Goal: Task Accomplishment & Management: Manage account settings

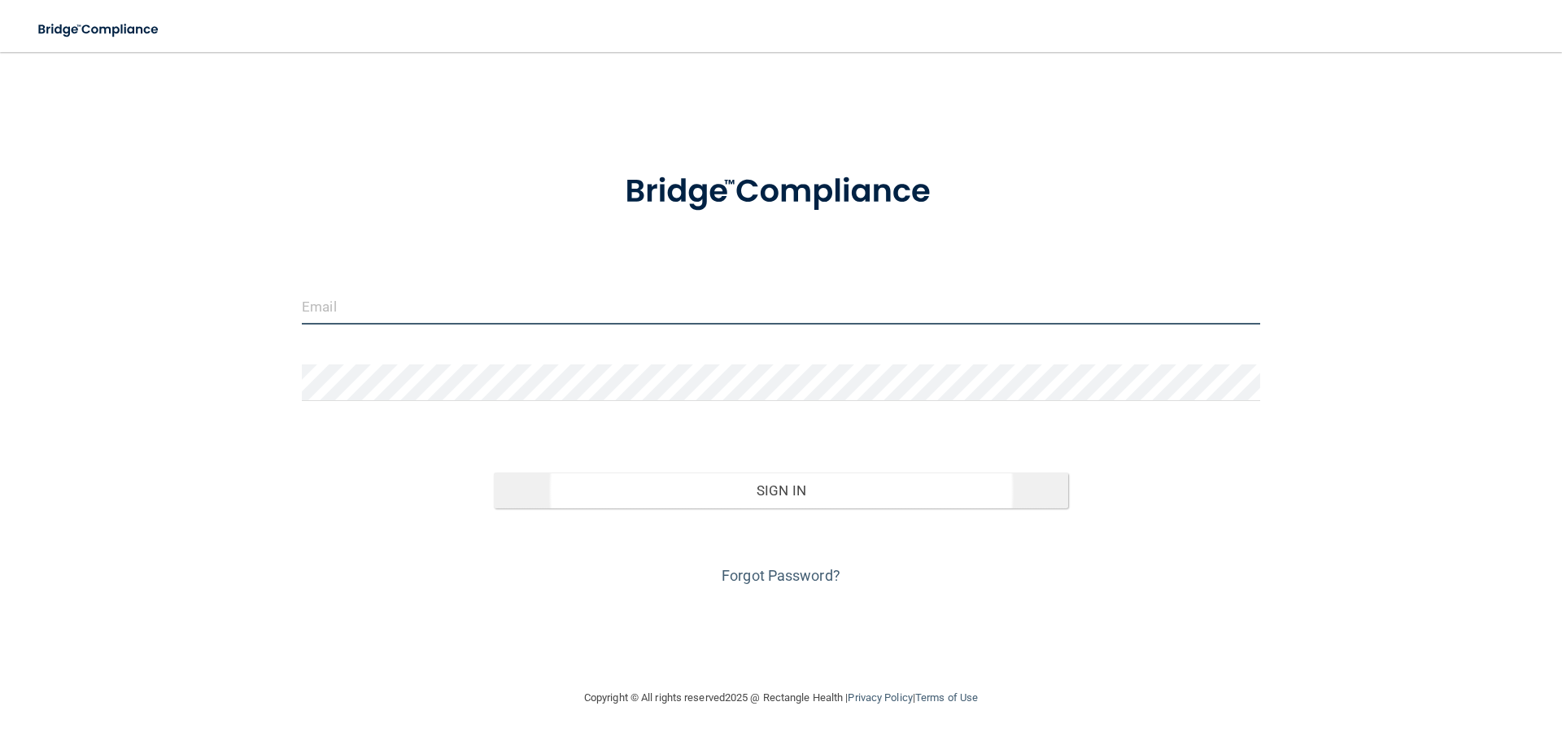
type input "[EMAIL_ADDRESS][DOMAIN_NAME]"
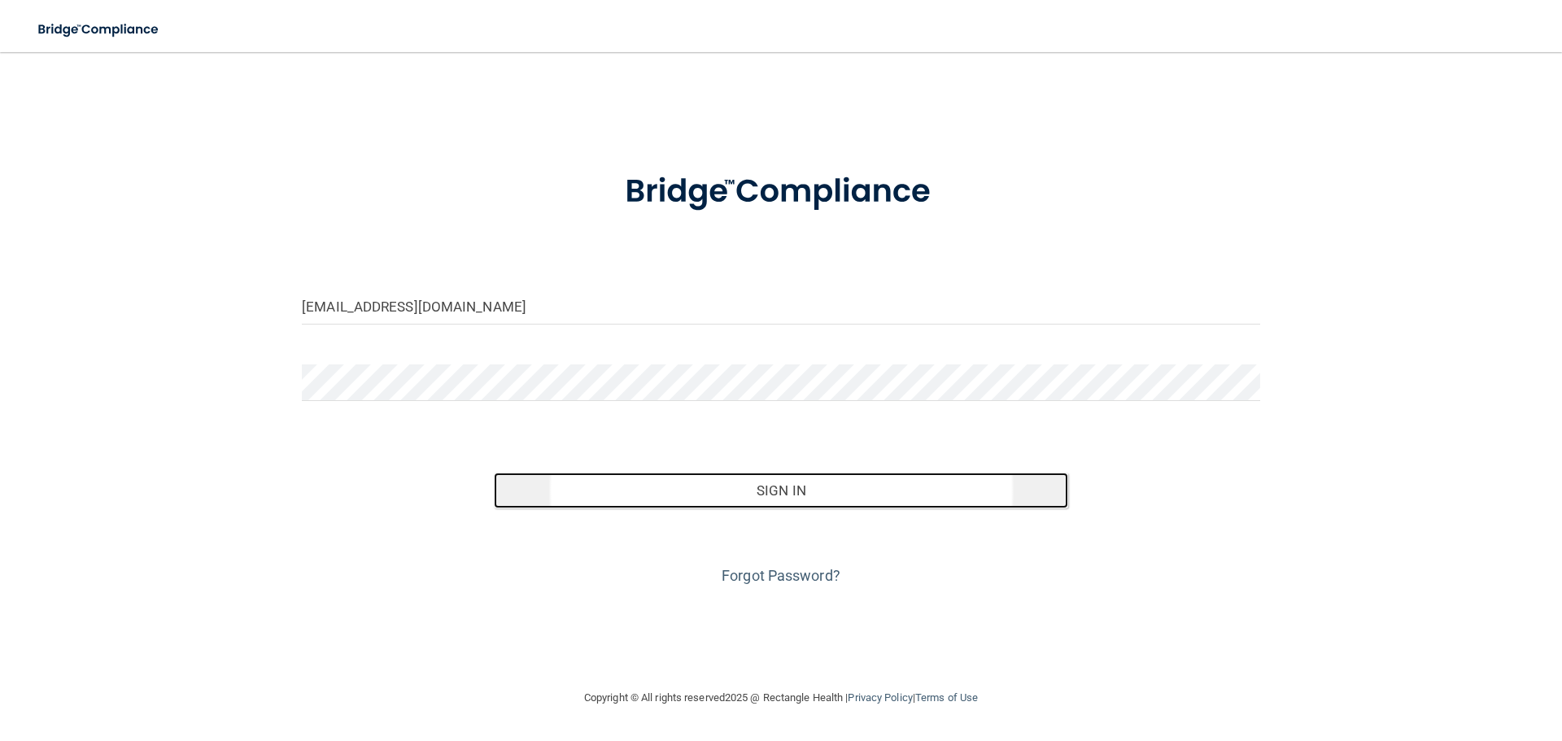
click at [762, 499] on button "Sign In" at bounding box center [781, 491] width 575 height 36
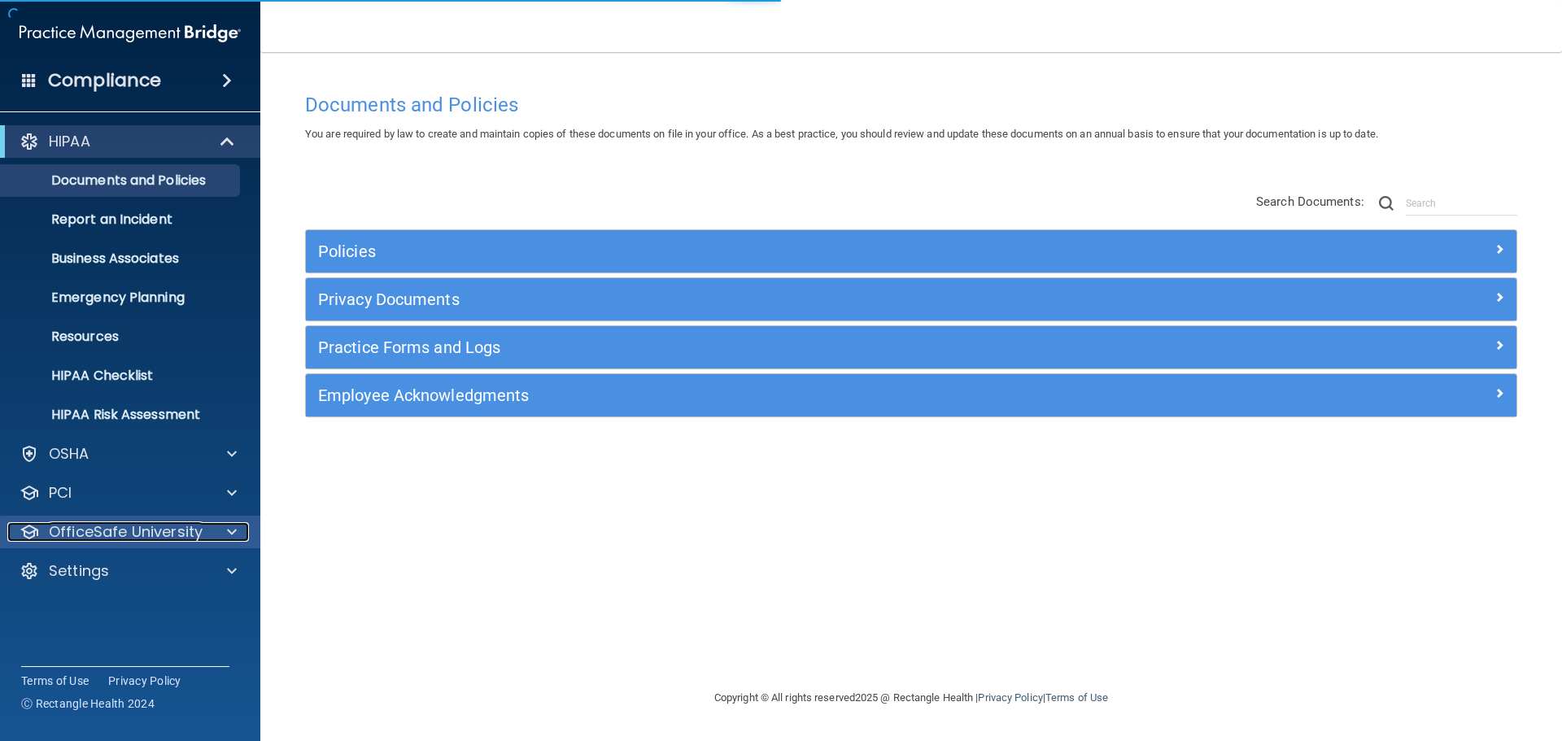
click at [72, 530] on p "OfficeSafe University" at bounding box center [126, 532] width 154 height 20
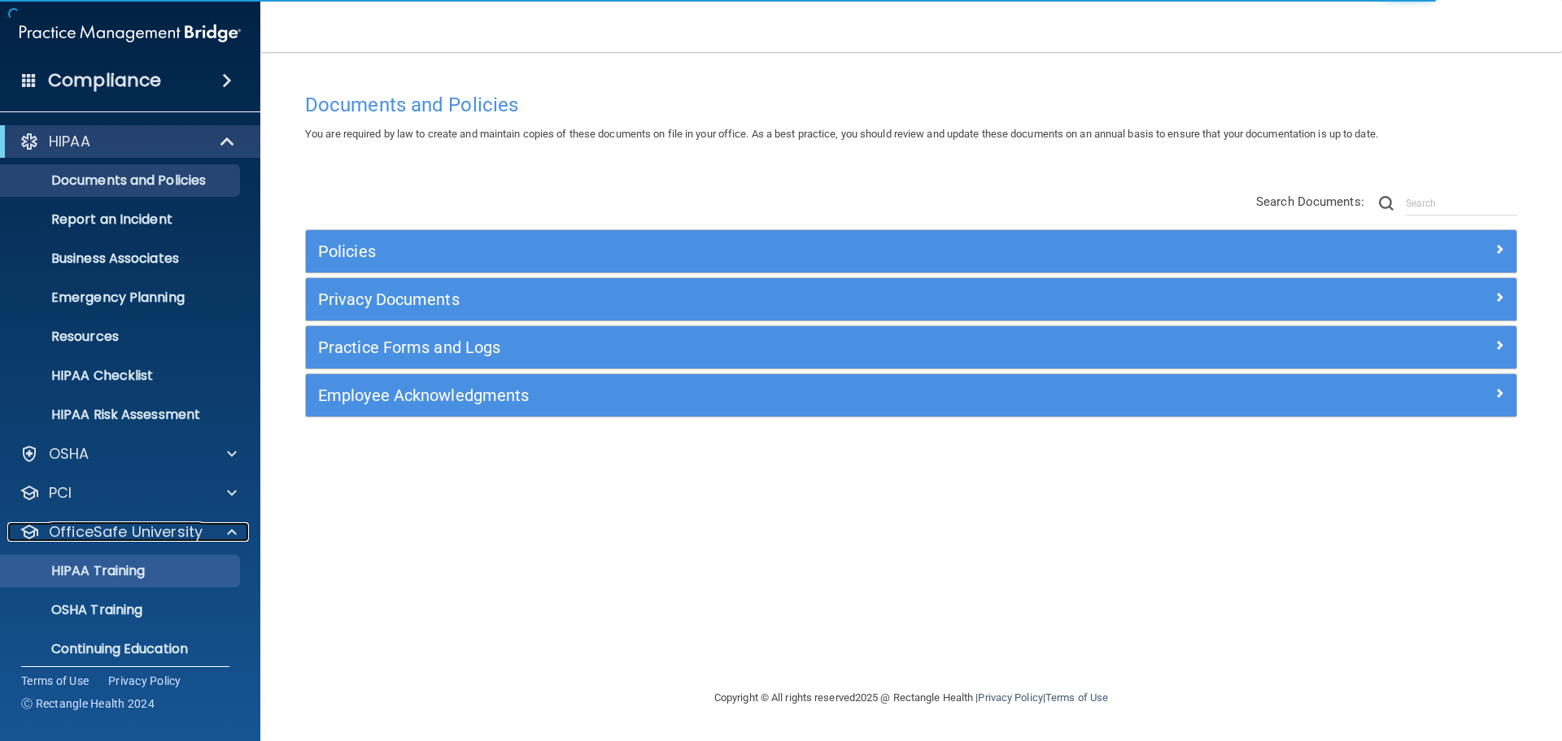
scroll to position [51, 0]
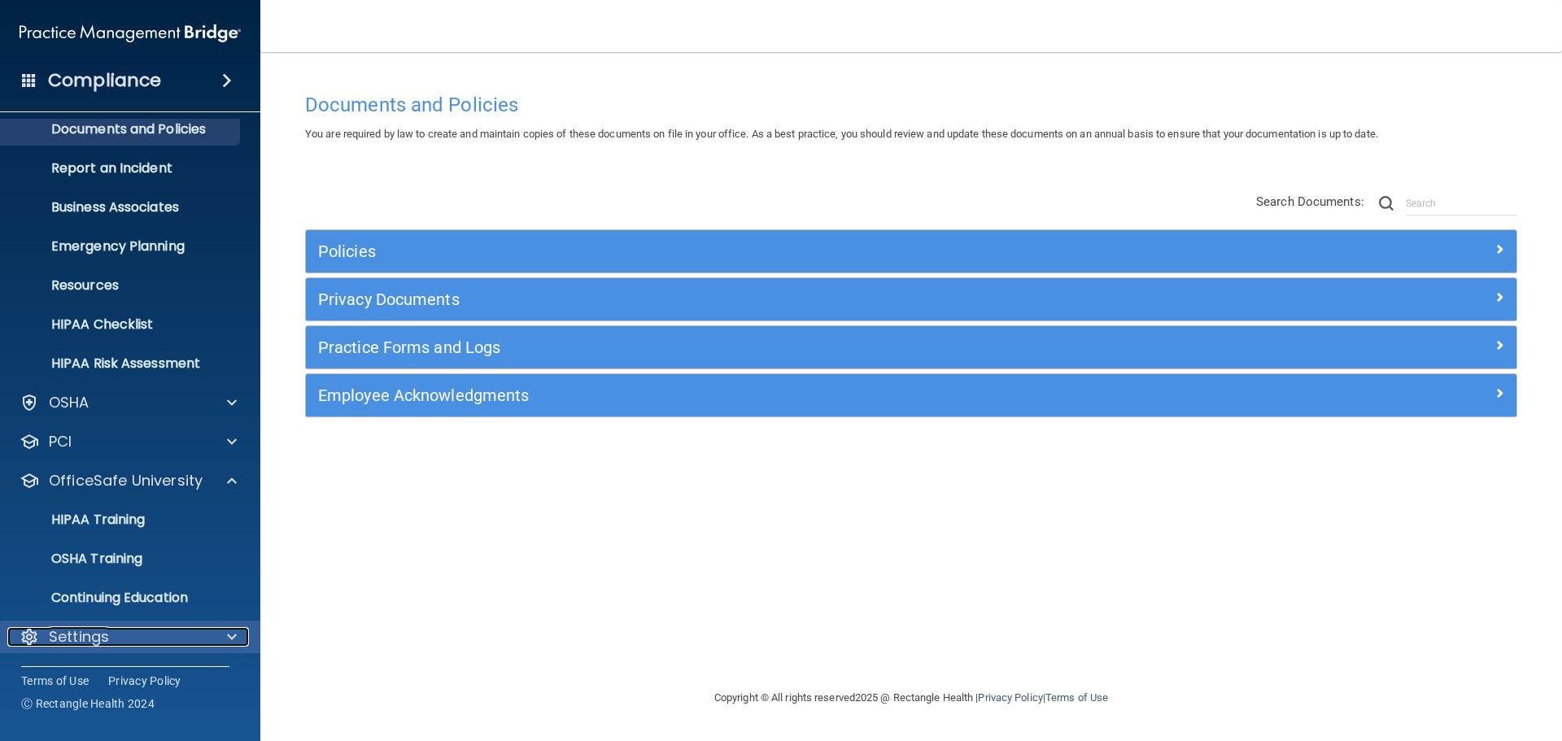
click at [122, 627] on div "Settings" at bounding box center [108, 637] width 202 height 20
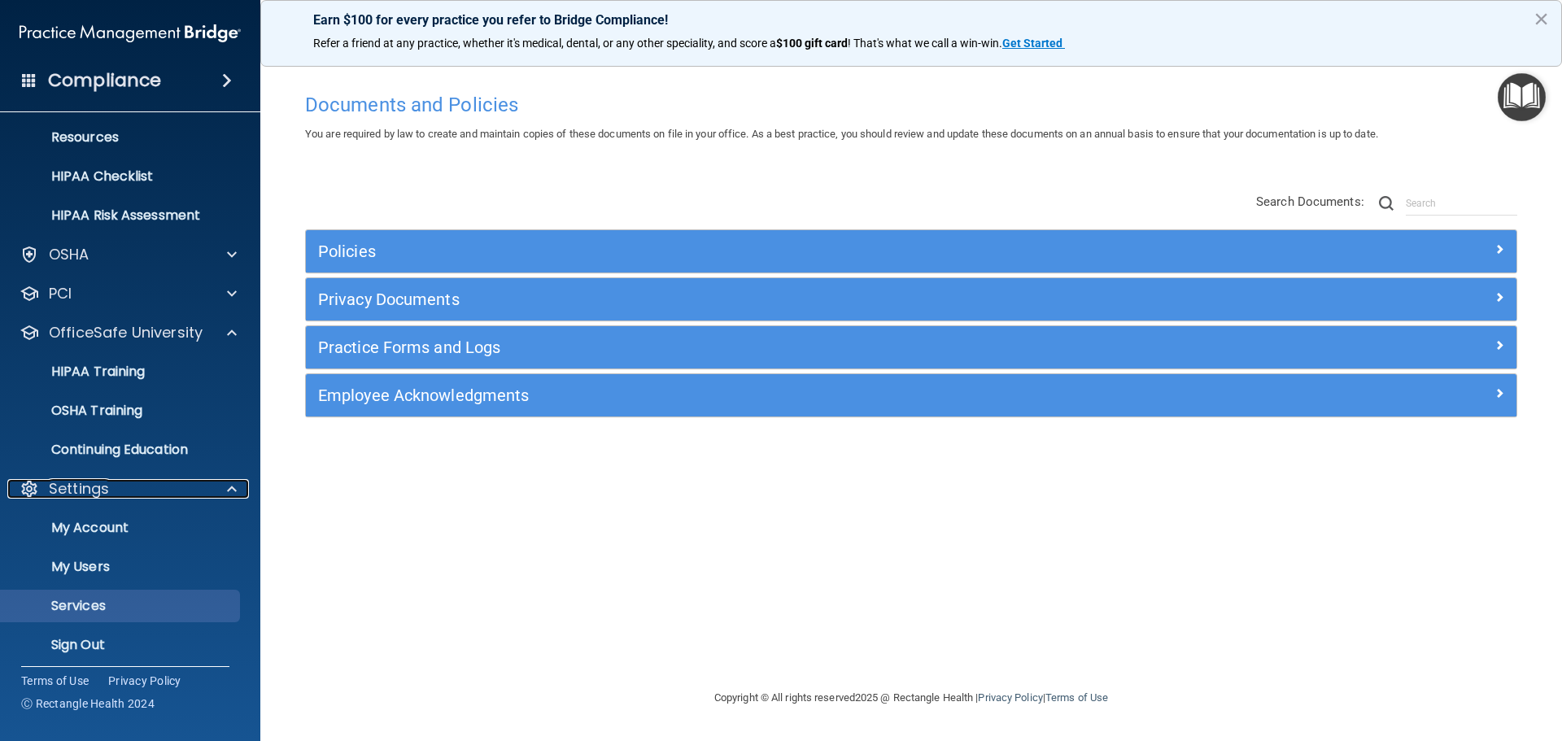
scroll to position [207, 0]
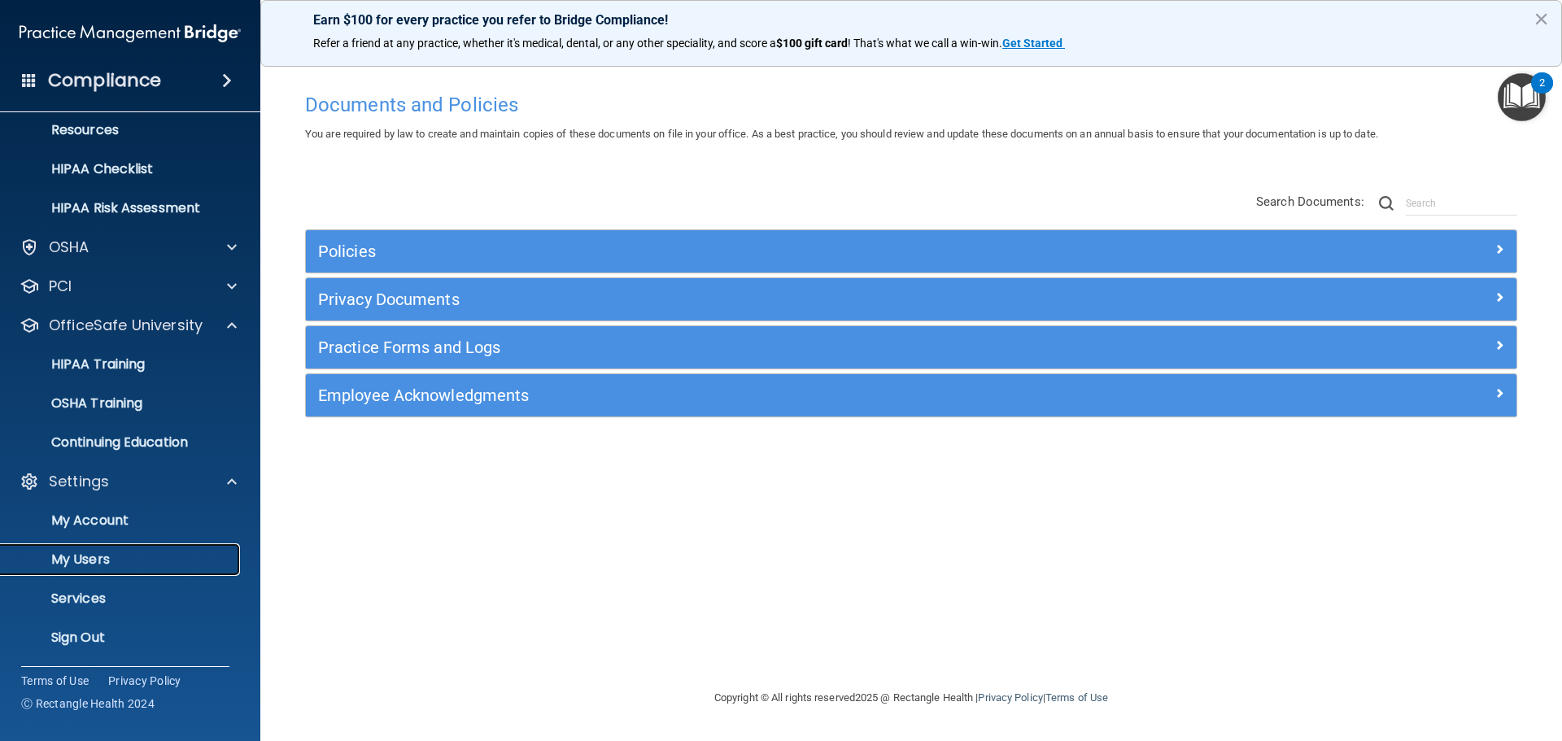
click at [103, 565] on p "My Users" at bounding box center [122, 560] width 222 height 16
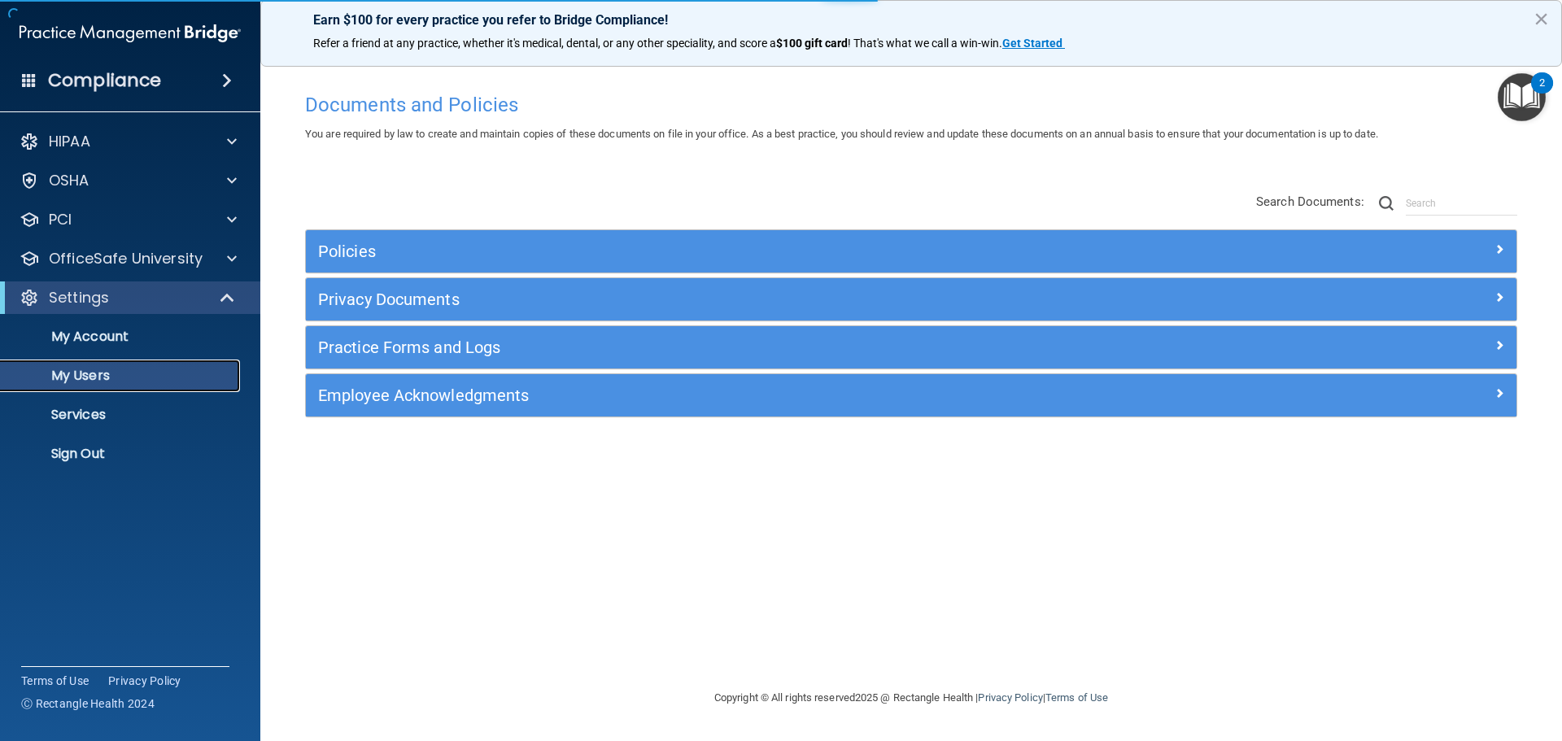
select select "20"
